Goal: Task Accomplishment & Management: Use online tool/utility

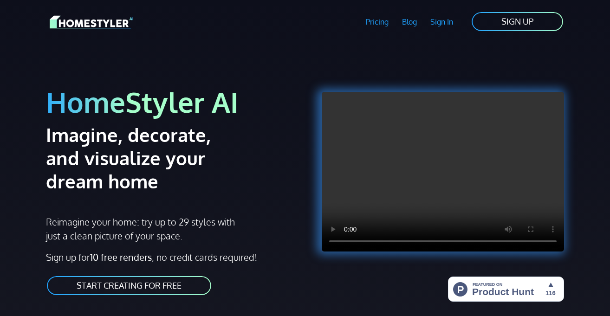
click at [148, 286] on link "START CREATING FOR FREE" at bounding box center [129, 285] width 166 height 21
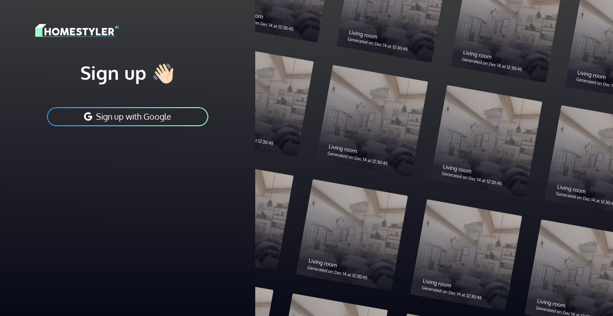
click at [153, 114] on button "Sign up with Google" at bounding box center [127, 116] width 163 height 21
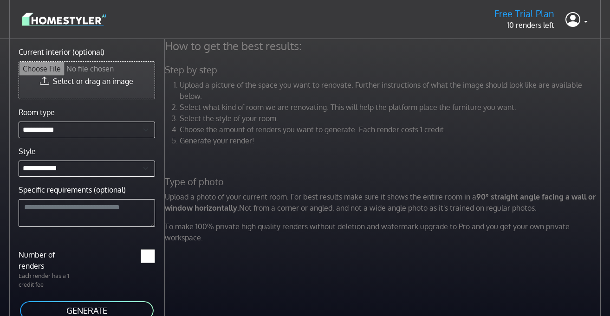
click at [109, 82] on input "Current interior (optional)" at bounding box center [86, 80] width 135 height 37
